Goal: Find specific page/section: Find specific page/section

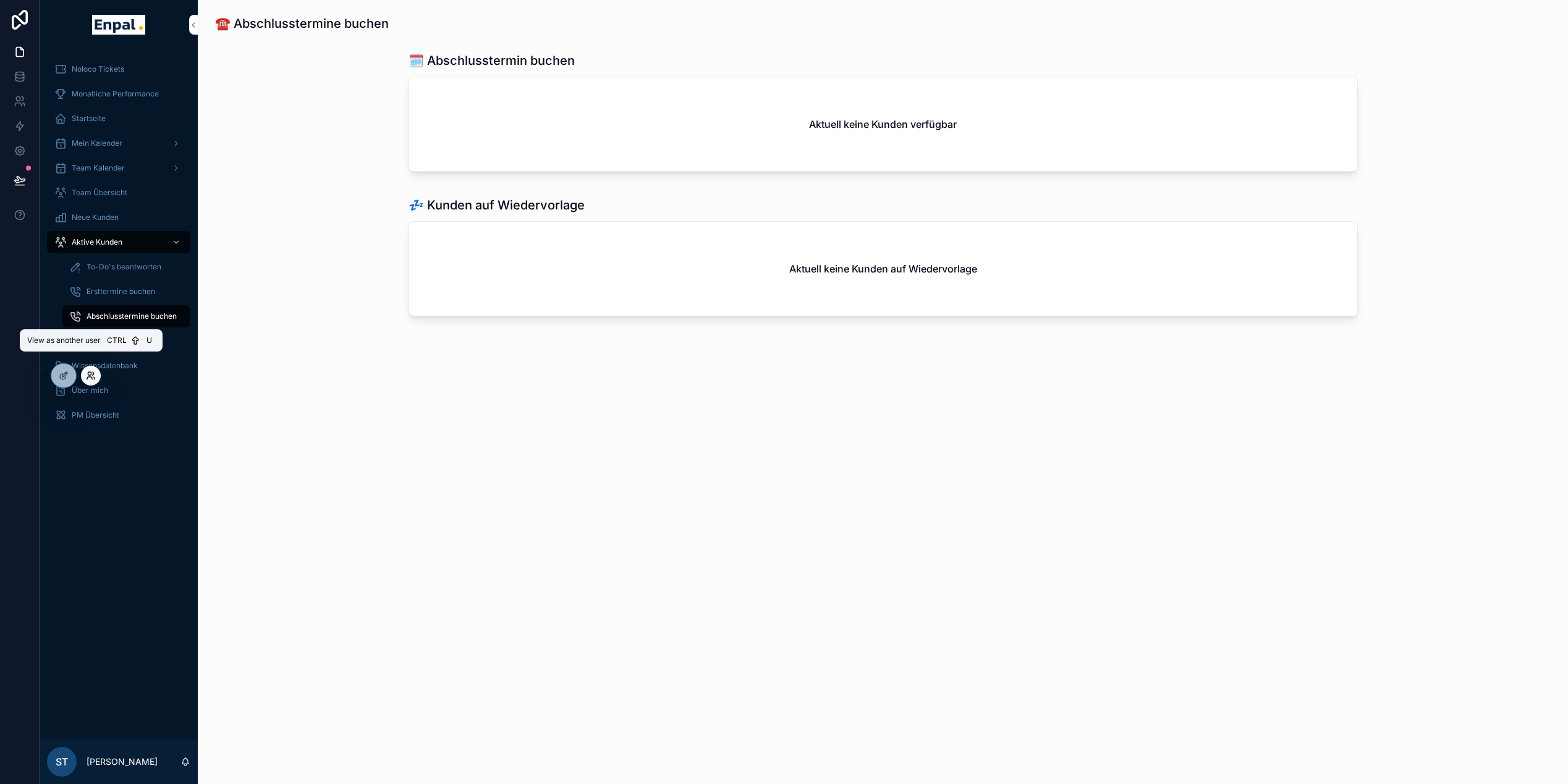
click at [92, 376] on icon at bounding box center [91, 376] width 10 height 10
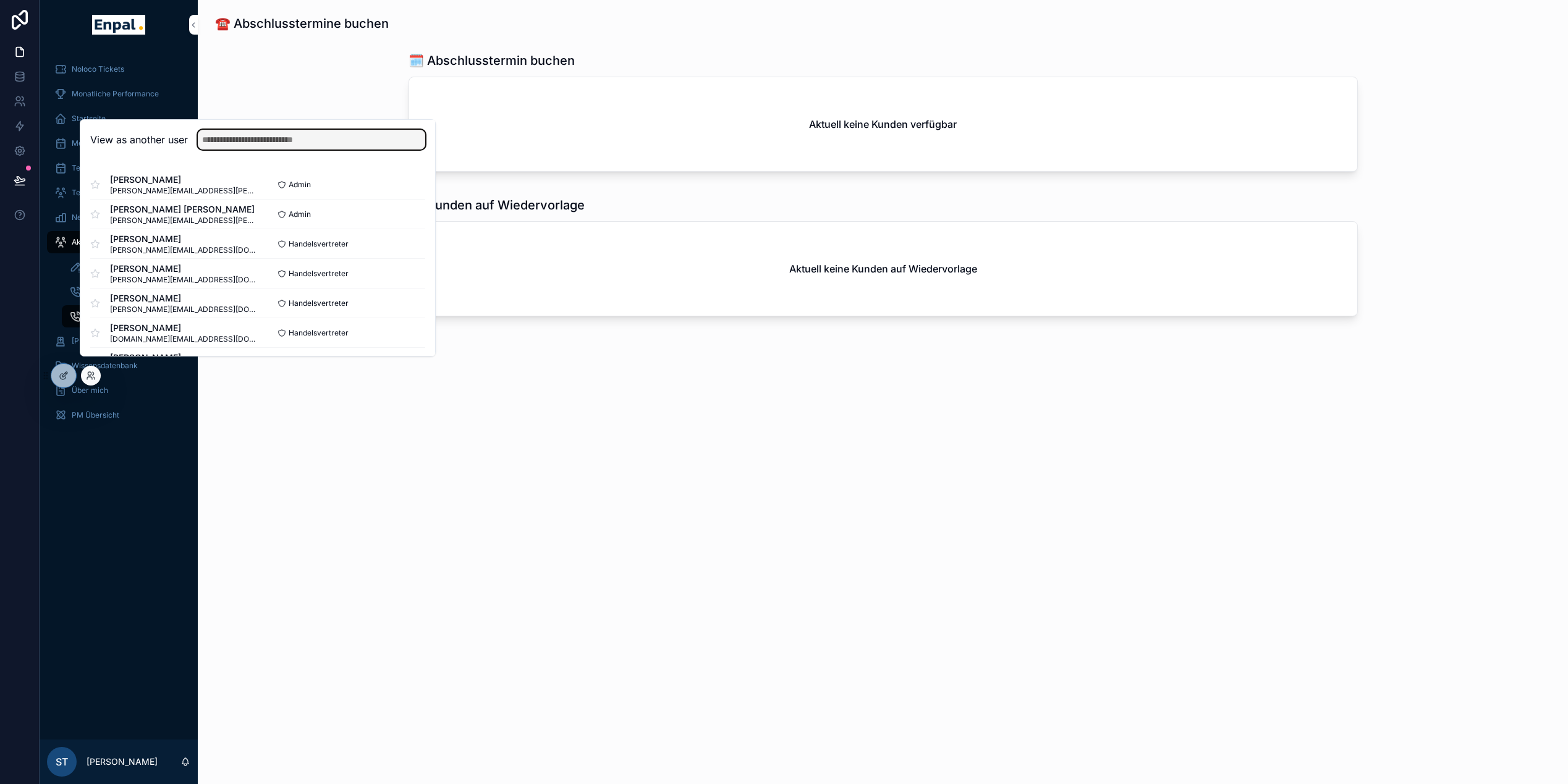
click at [245, 150] on input "text" at bounding box center [311, 139] width 228 height 20
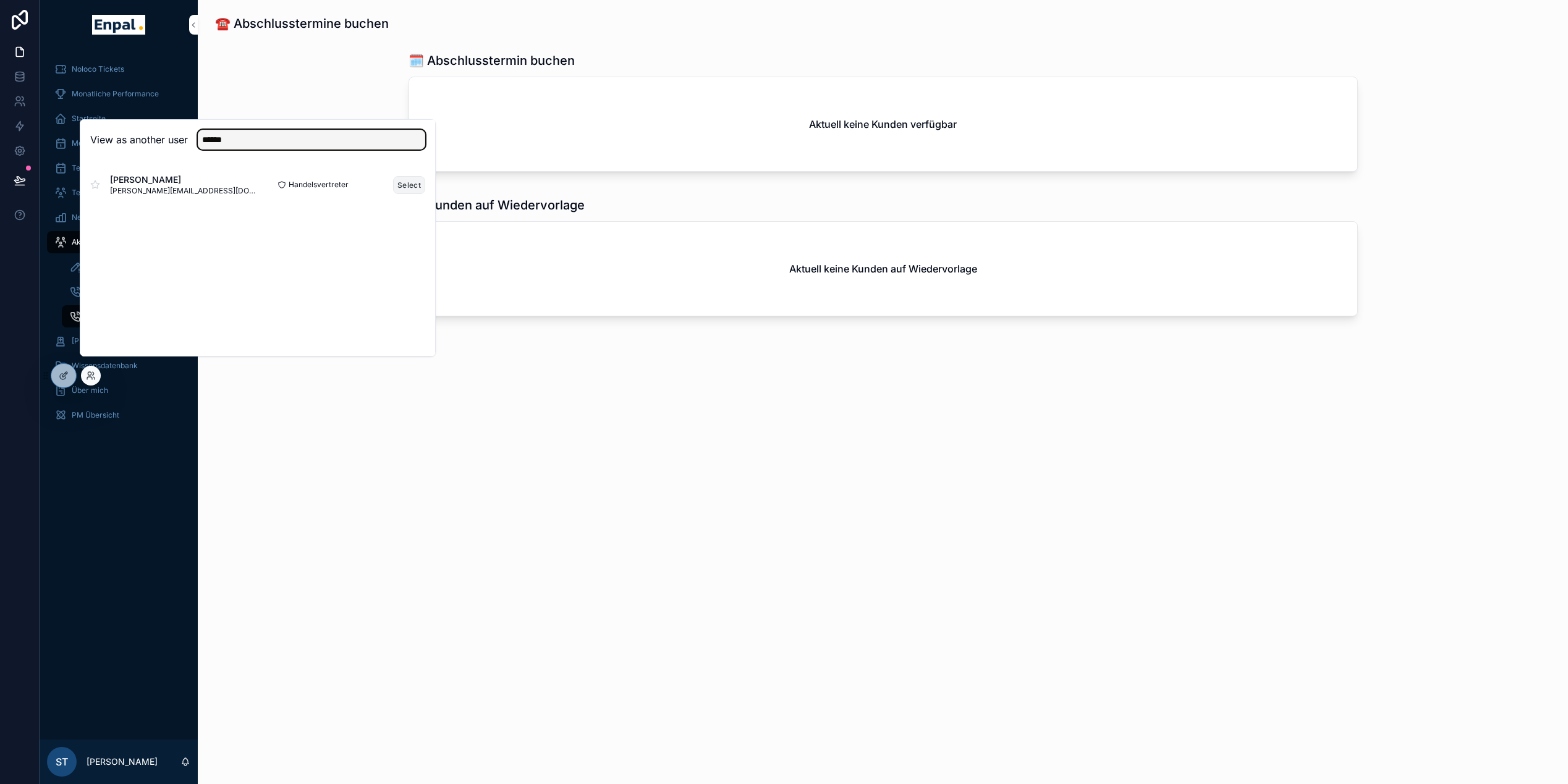
type input "******"
click at [404, 194] on button "Select" at bounding box center [409, 185] width 32 height 18
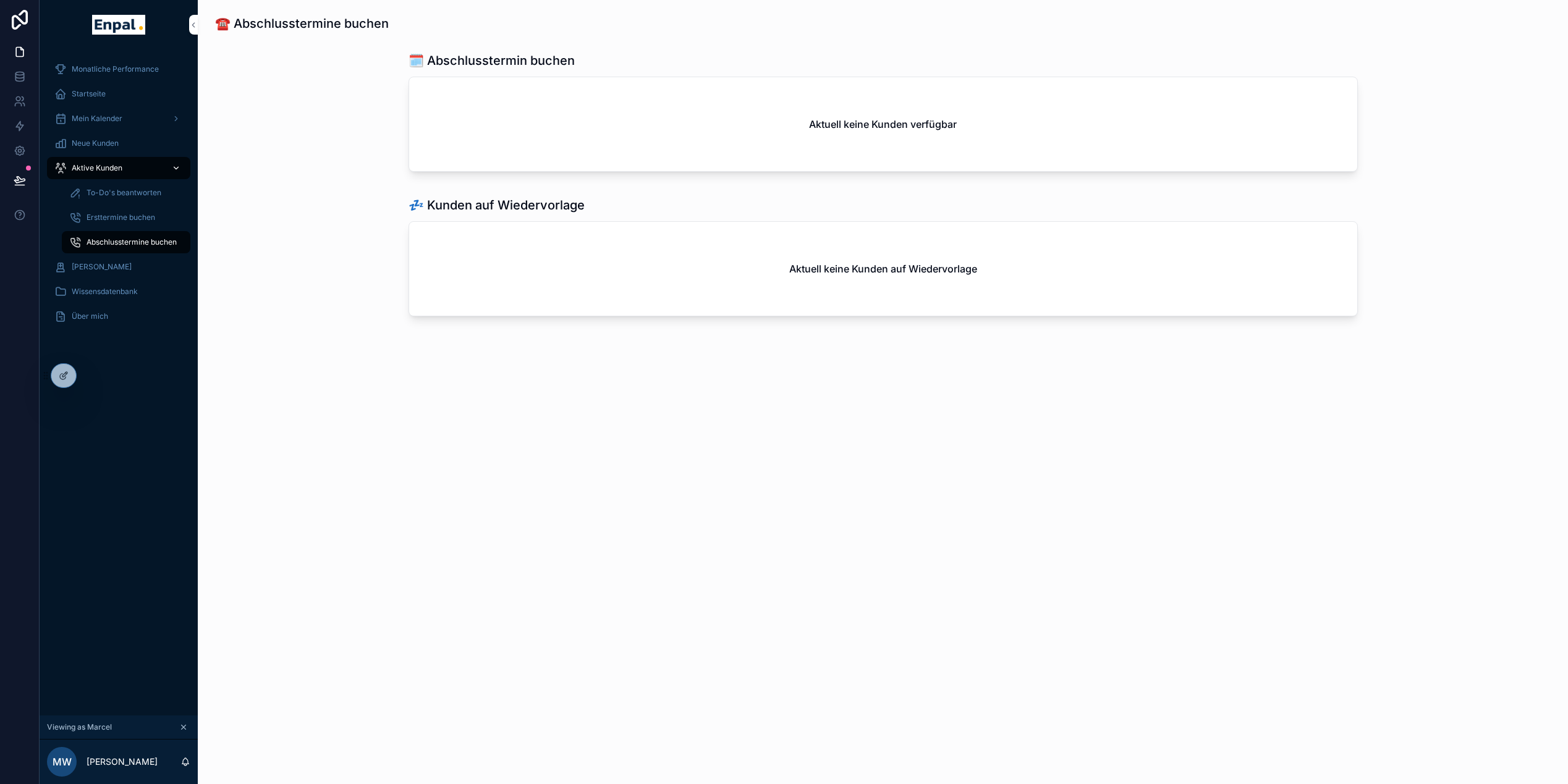
click at [98, 170] on span "Aktive Kunden" at bounding box center [97, 168] width 51 height 10
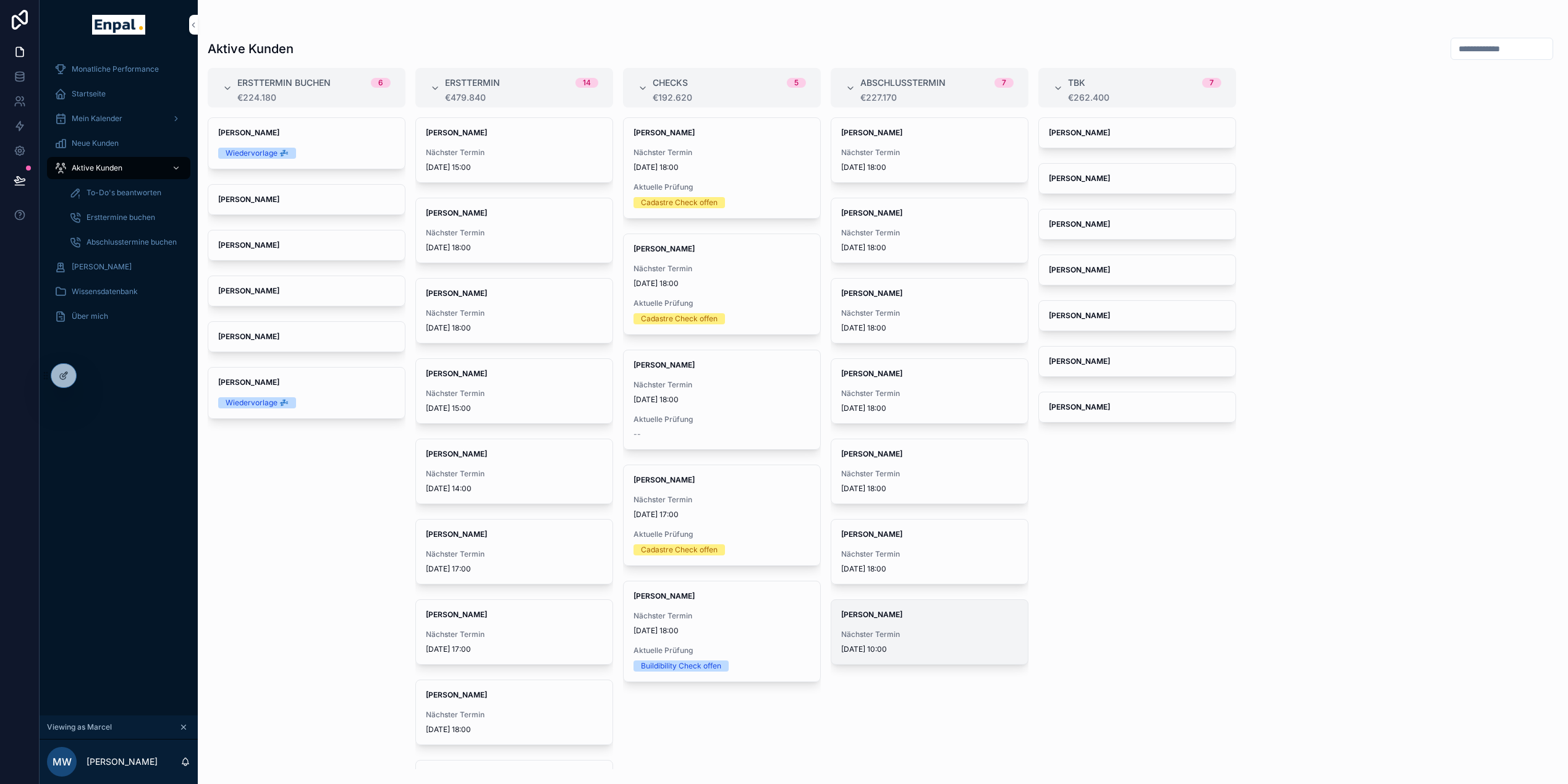
click at [869, 618] on strong "Andreas Ilse" at bounding box center [871, 614] width 61 height 10
